Goal: Task Accomplishment & Management: Manage account settings

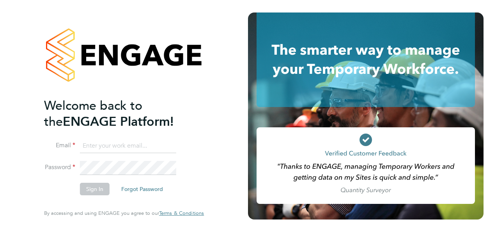
click at [108, 144] on input at bounding box center [128, 146] width 96 height 14
type input "[PERSON_NAME][EMAIL_ADDRESS][PERSON_NAME][DOMAIN_NAME]"
drag, startPoint x: 173, startPoint y: 145, endPoint x: 265, endPoint y: 199, distance: 106.0
click at [174, 144] on input "[PERSON_NAME][EMAIL_ADDRESS][PERSON_NAME][DOMAIN_NAME]" at bounding box center [128, 146] width 96 height 14
drag, startPoint x: 104, startPoint y: 187, endPoint x: 180, endPoint y: 201, distance: 77.7
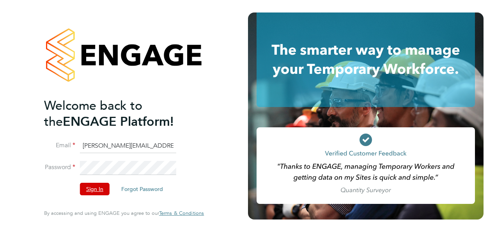
click at [104, 187] on button "Sign In" at bounding box center [95, 189] width 30 height 12
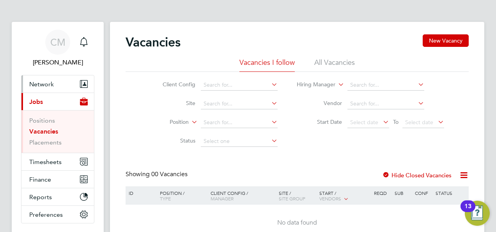
click at [36, 83] on span "Network" at bounding box center [41, 83] width 25 height 7
click at [30, 84] on span "Network" at bounding box center [41, 83] width 25 height 7
click at [87, 82] on icon "Main navigation" at bounding box center [84, 84] width 8 height 8
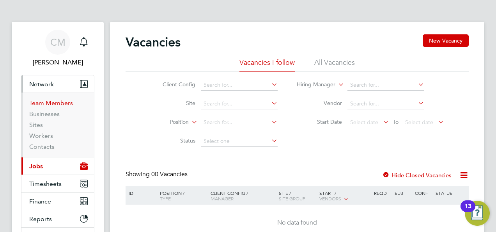
click at [45, 104] on link "Team Members" at bounding box center [51, 102] width 44 height 7
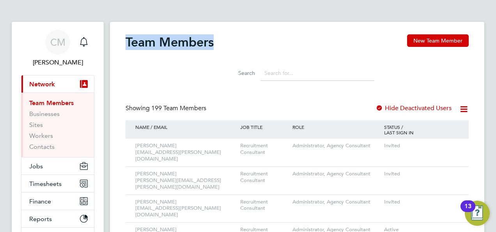
drag, startPoint x: 125, startPoint y: 42, endPoint x: 231, endPoint y: 48, distance: 106.7
drag, startPoint x: 6, startPoint y: 59, endPoint x: 94, endPoint y: 62, distance: 88.3
click at [264, 36] on div "Team Members New Team Member" at bounding box center [297, 45] width 343 height 23
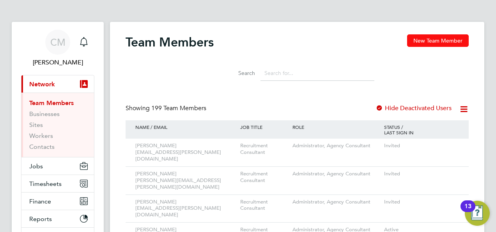
click at [426, 44] on button "New Team Member" at bounding box center [438, 40] width 62 height 12
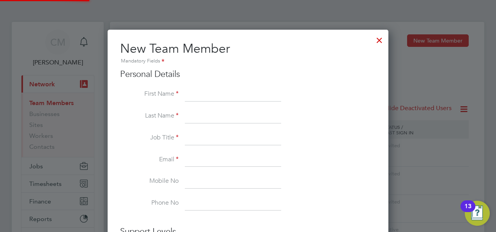
scroll to position [468, 281]
click at [222, 94] on input at bounding box center [233, 94] width 96 height 14
type input "Bruce"
type input "Jones"
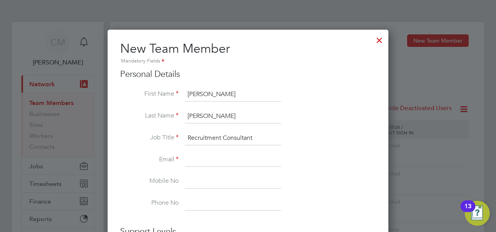
type input "Recruitment Consultant"
type input "bruce.jones@prsjobs.com"
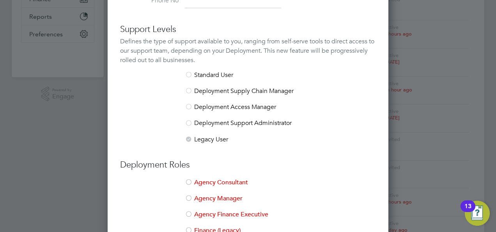
scroll to position [175, 0]
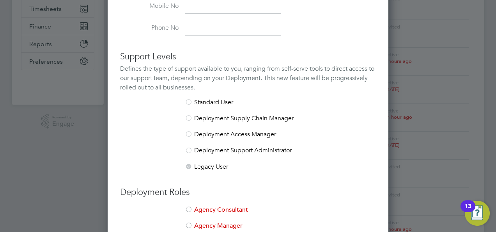
click at [189, 100] on div at bounding box center [189, 103] width 8 height 8
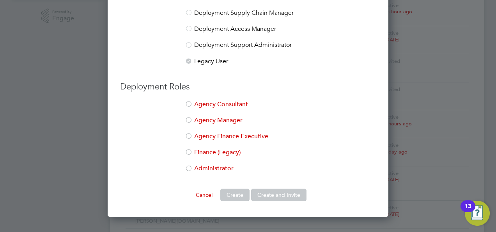
scroll to position [292, 0]
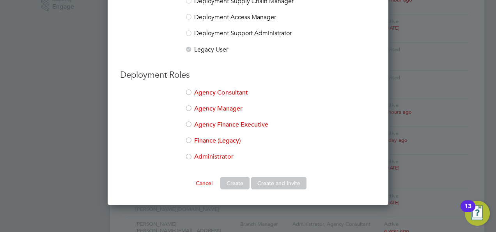
click at [190, 91] on div at bounding box center [189, 93] width 8 height 8
click at [189, 154] on div at bounding box center [189, 157] width 8 height 8
click at [279, 178] on button "Create and Invite" at bounding box center [278, 183] width 55 height 12
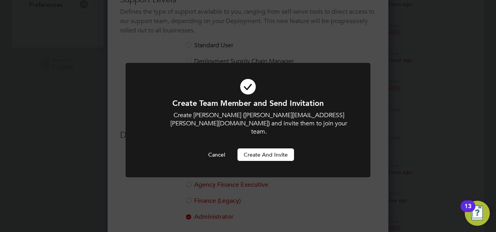
click at [251, 148] on button "Create and invite" at bounding box center [266, 154] width 57 height 12
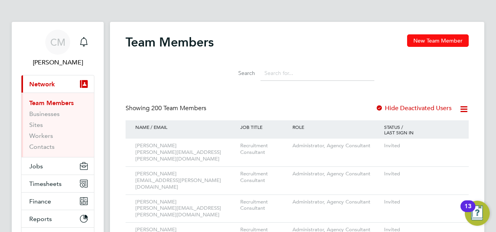
click at [420, 41] on button "New Team Member" at bounding box center [438, 40] width 62 height 12
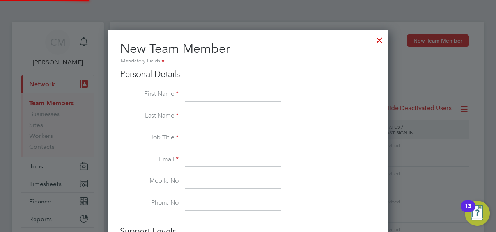
scroll to position [468, 281]
click at [377, 40] on div at bounding box center [380, 38] width 14 height 14
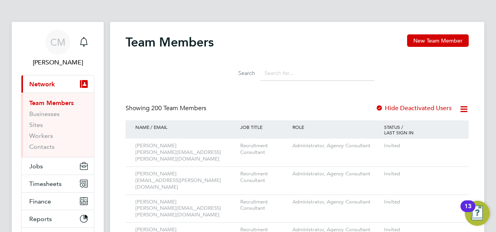
click at [269, 76] on input at bounding box center [318, 73] width 114 height 15
type input "callum"
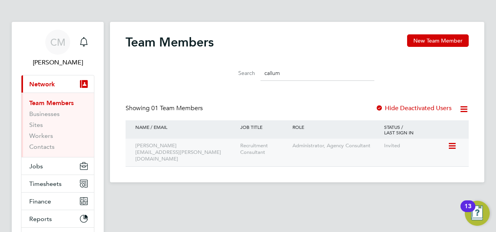
click at [450, 144] on icon at bounding box center [452, 145] width 8 height 9
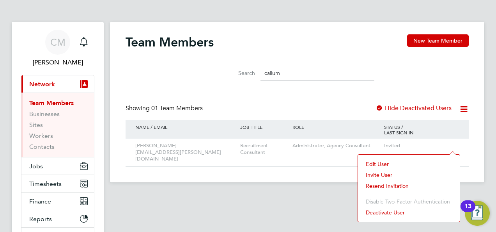
click at [380, 212] on li "Deactivate User" at bounding box center [409, 212] width 94 height 11
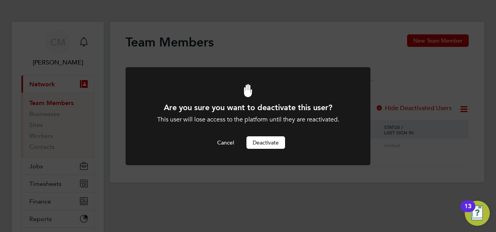
click at [269, 143] on button "Deactivate" at bounding box center [266, 142] width 39 height 12
